Goal: Task Accomplishment & Management: Use online tool/utility

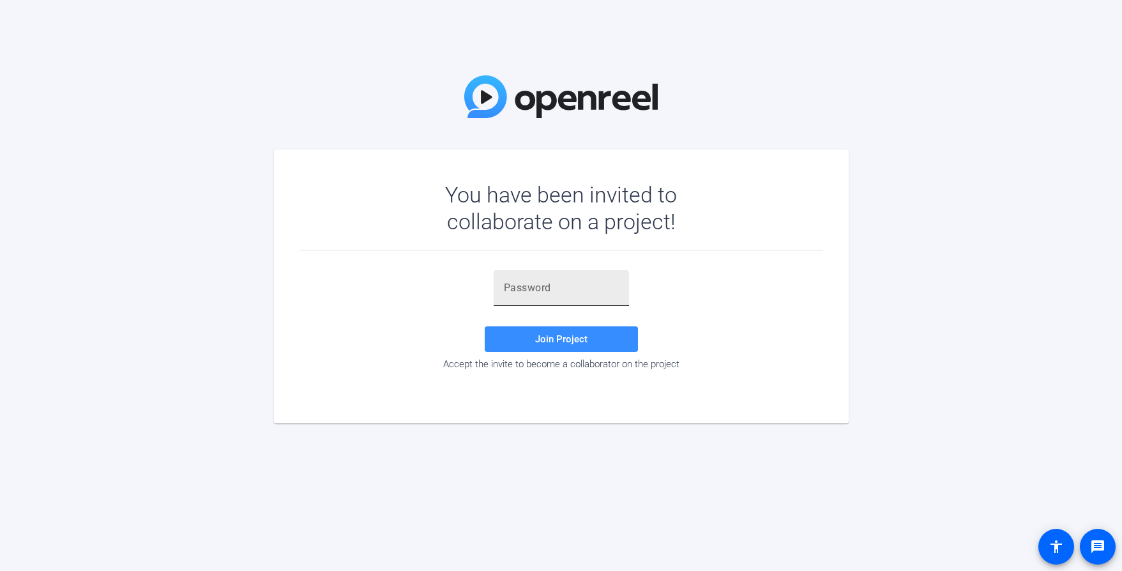
click at [530, 287] on input "text" at bounding box center [561, 287] width 115 height 15
paste input "s0J2ck"
type input "s0J2ck"
click at [542, 338] on span "Join Project" at bounding box center [561, 338] width 52 height 11
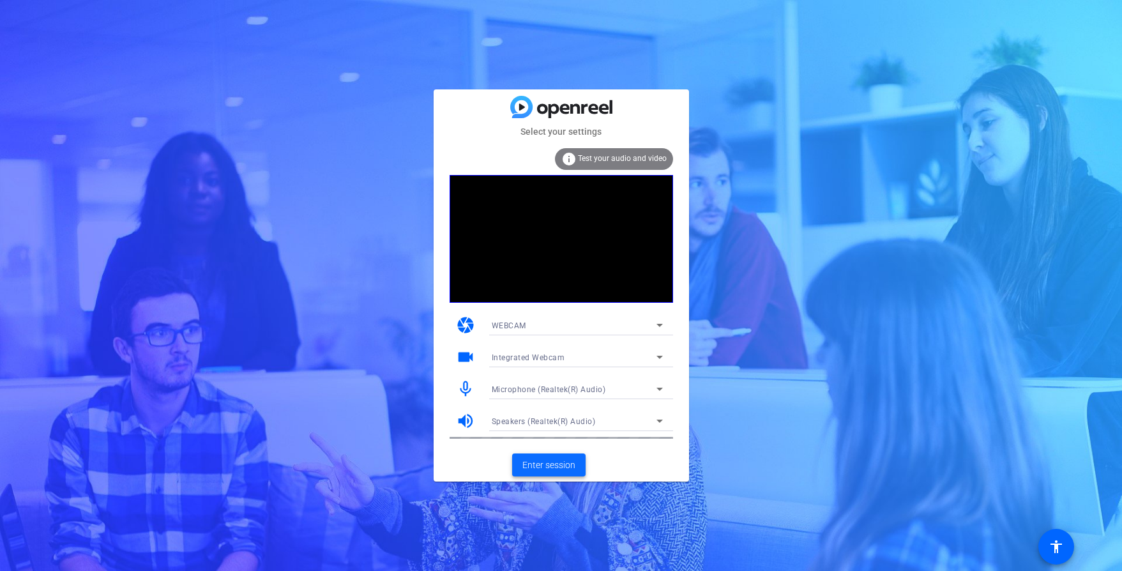
click at [538, 458] on span "Enter session" at bounding box center [548, 464] width 53 height 13
